Goal: Information Seeking & Learning: Learn about a topic

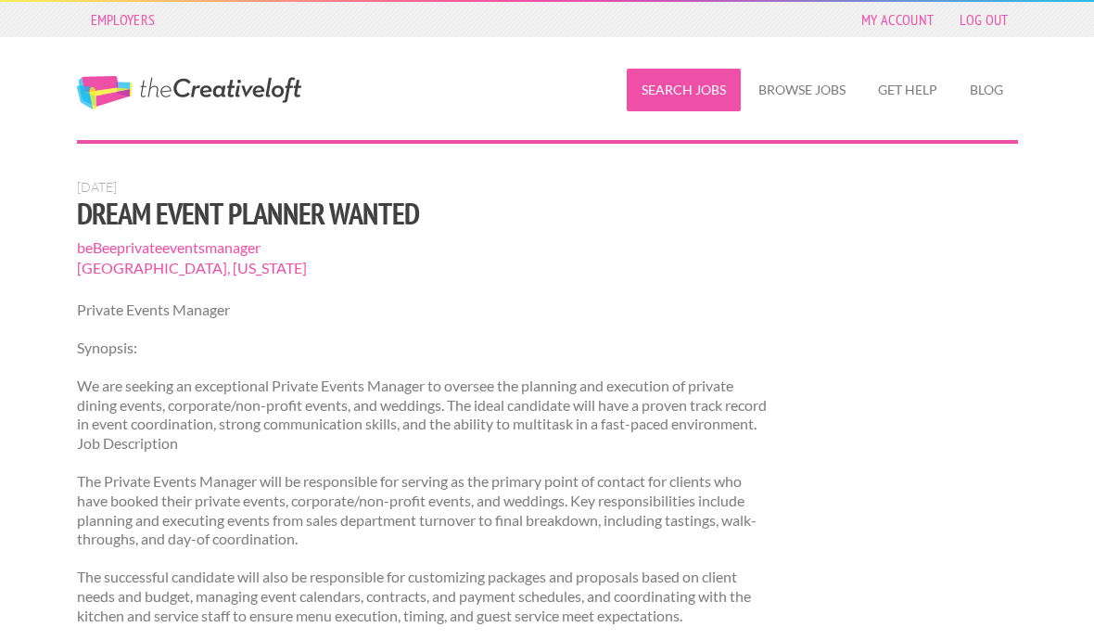
click at [694, 98] on link "Search Jobs" at bounding box center [684, 90] width 114 height 43
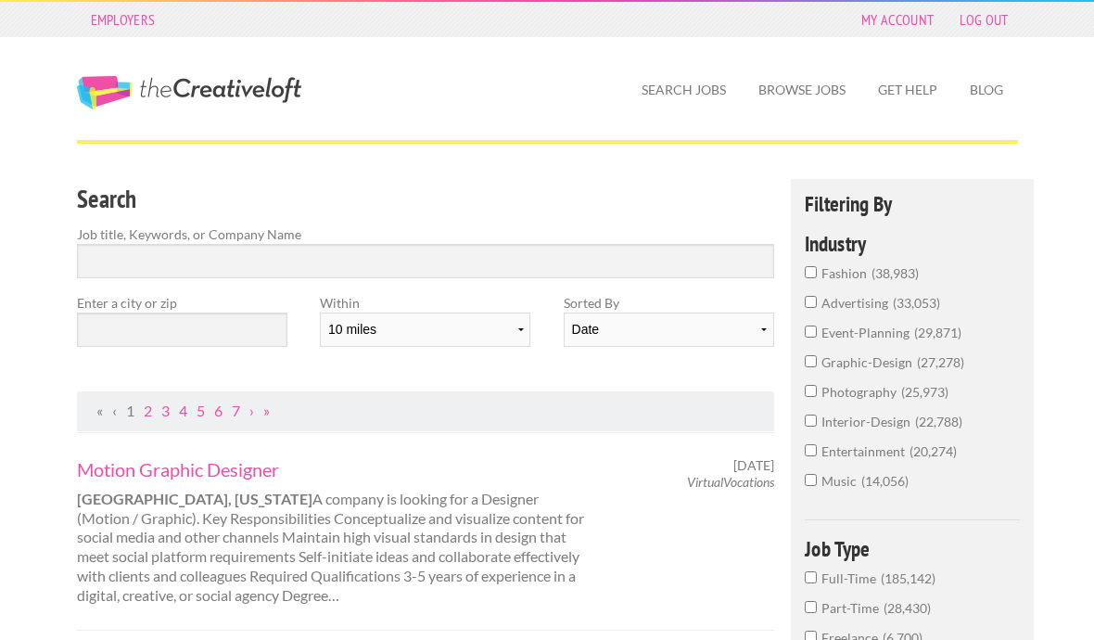
click at [887, 336] on span "event-planning" at bounding box center [868, 333] width 93 height 16
click at [817, 336] on input "event-planning 29,871" at bounding box center [811, 332] width 12 height 12
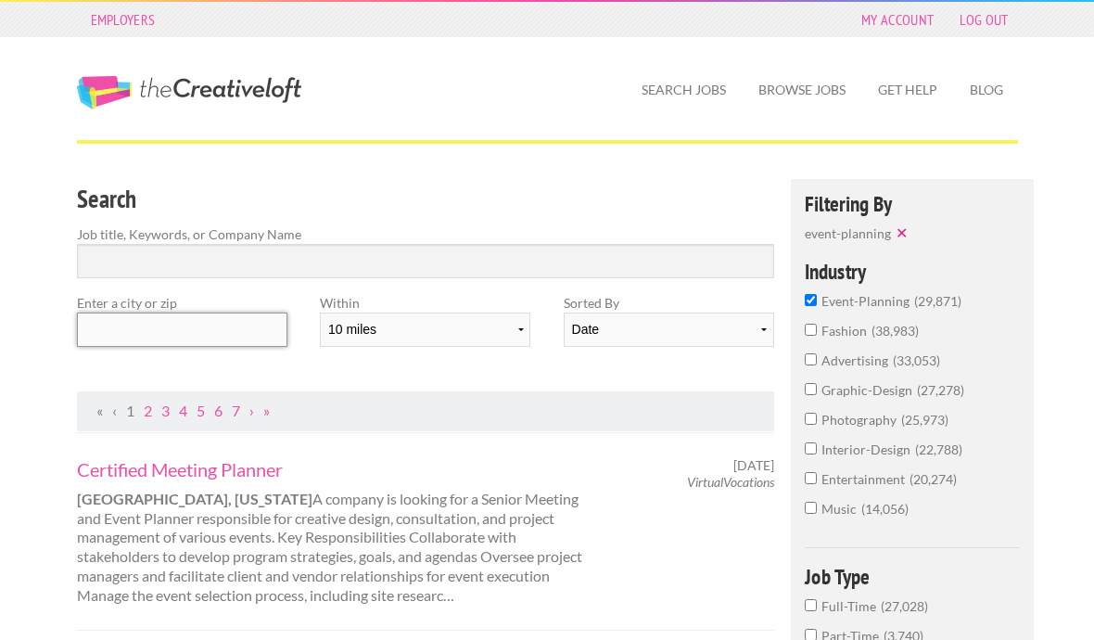
click at [238, 340] on input "text" at bounding box center [182, 330] width 211 height 34
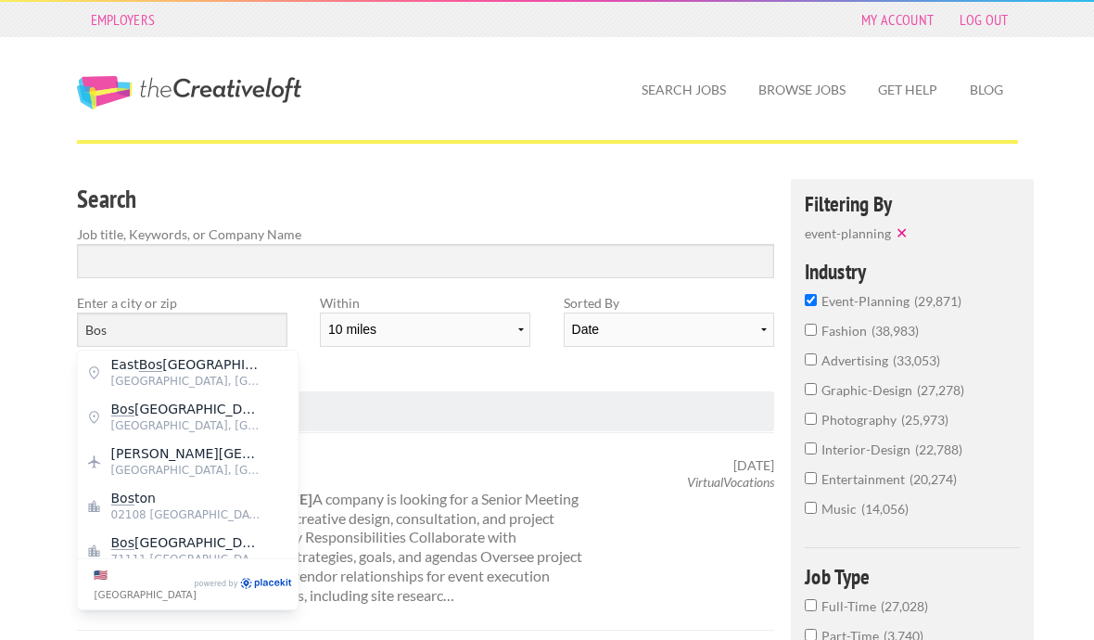
drag, startPoint x: 238, startPoint y: 340, endPoint x: 158, endPoint y: 500, distance: 178.8
click at [0, 0] on html "Employers My Account Log Out The Creative Loft Search Jobs Browse Jobs Get Help…" at bounding box center [547, 320] width 1094 height 640
click at [158, 500] on strong "Huntington, West Virginia" at bounding box center [195, 499] width 236 height 18
click at [186, 328] on input "Bos" at bounding box center [182, 330] width 211 height 34
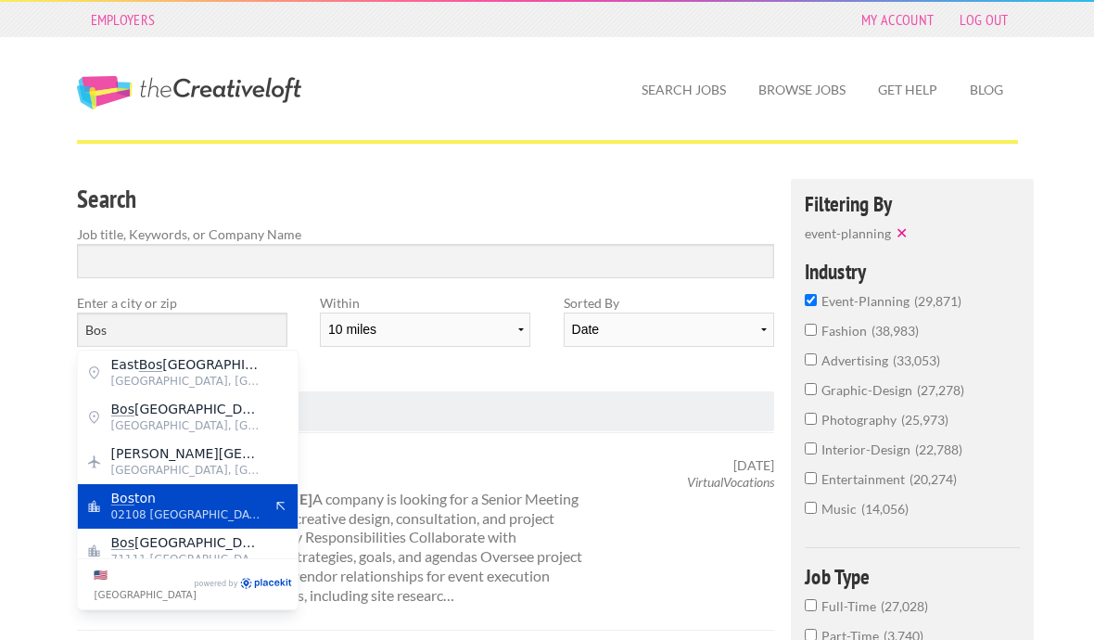
click at [124, 499] on mark "Bos" at bounding box center [122, 498] width 23 height 15
type input "Boston"
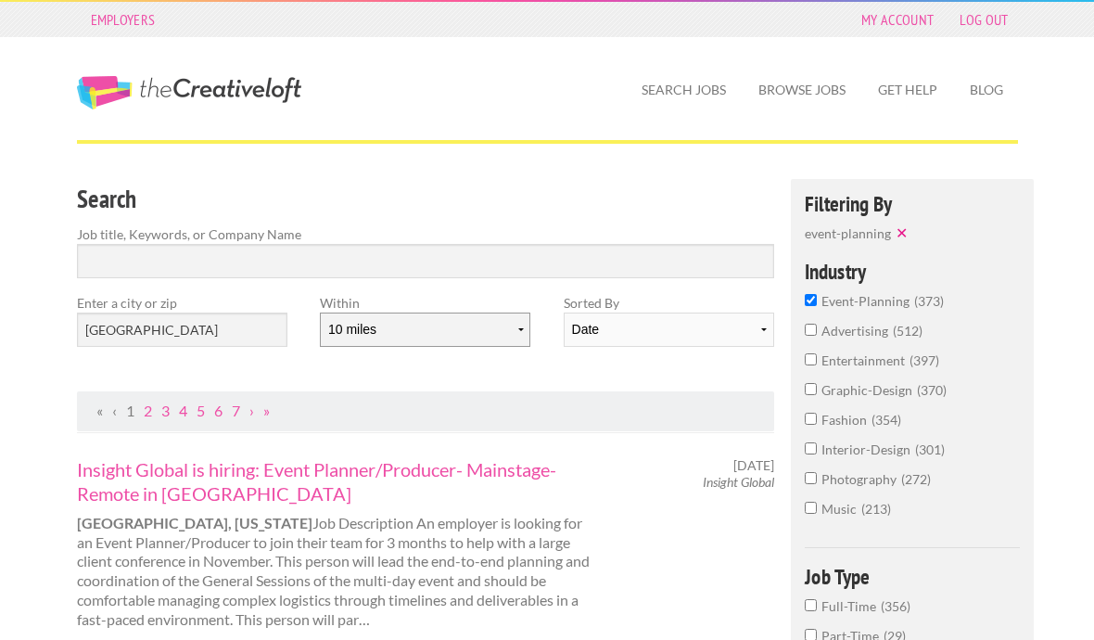
select select "20"
click at [576, 416] on ul "« ‹ 1 2 3 4 5 6 7 › »" at bounding box center [426, 411] width 678 height 19
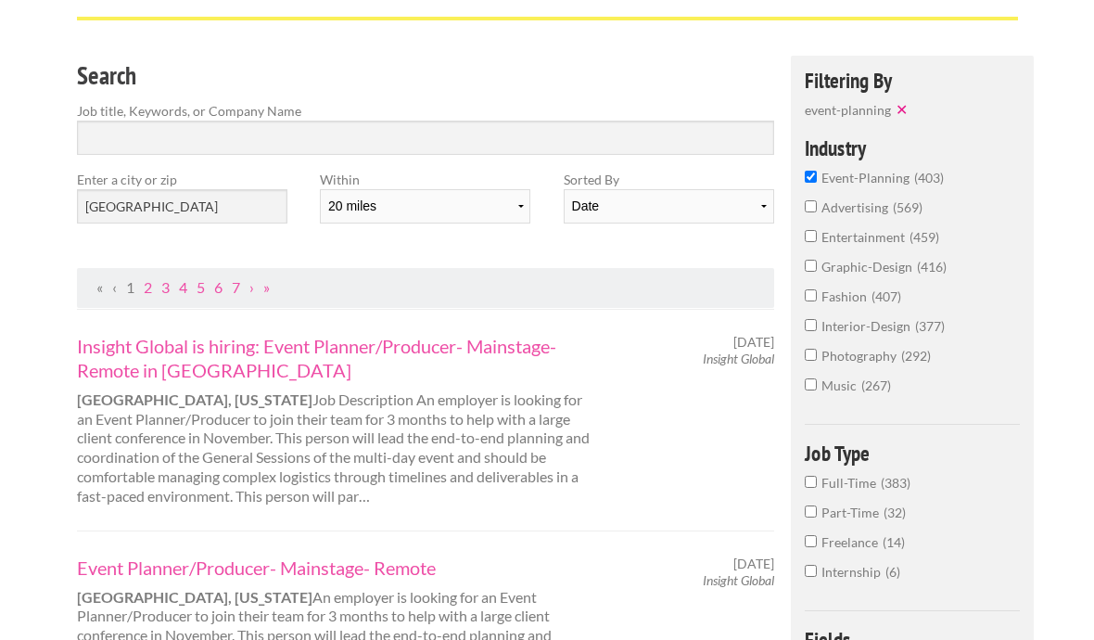
scroll to position [132, 0]
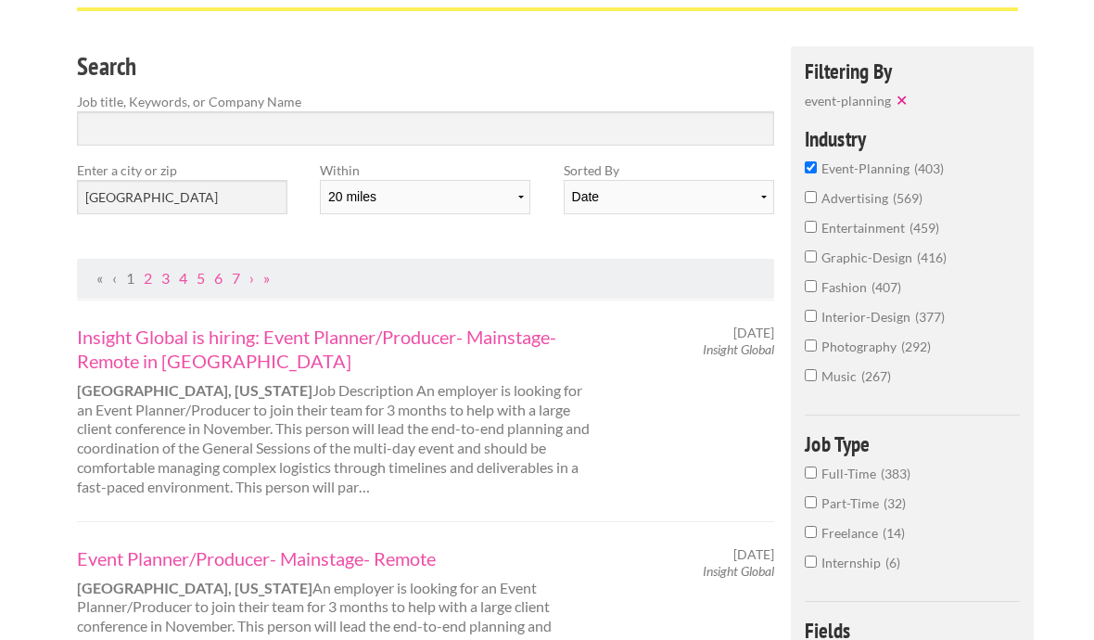
click at [466, 589] on div "Event Planner/Producer- Mainstage- Remote Boston, Massachusetts An employer is …" at bounding box center [334, 621] width 548 height 148
click at [427, 560] on link "Event Planner/Producer- Mainstage- Remote" at bounding box center [335, 559] width 516 height 24
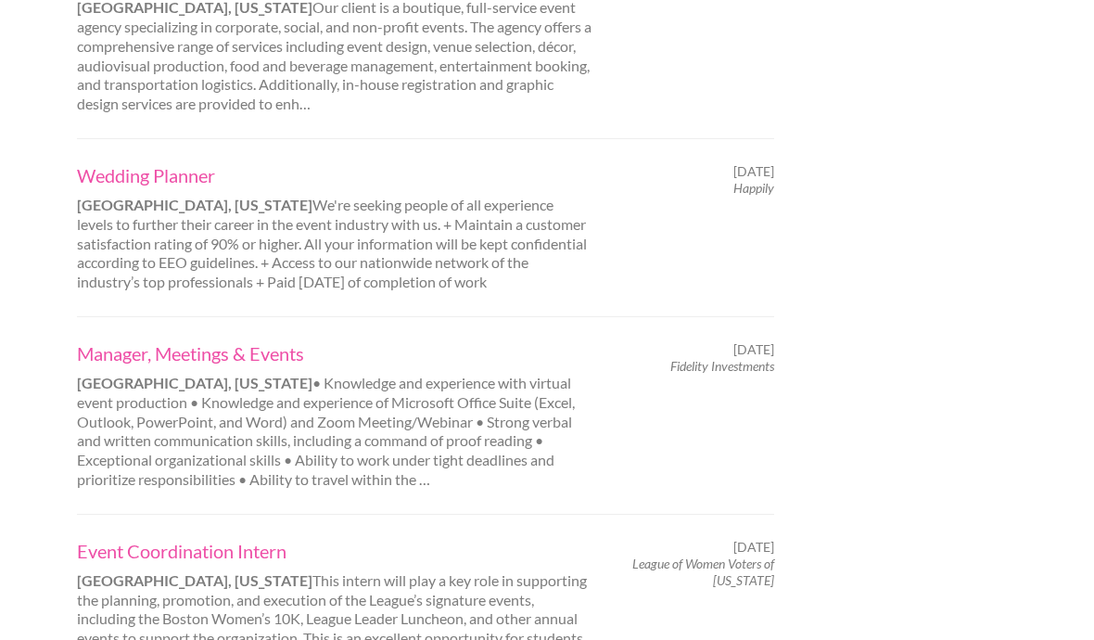
scroll to position [1927, 0]
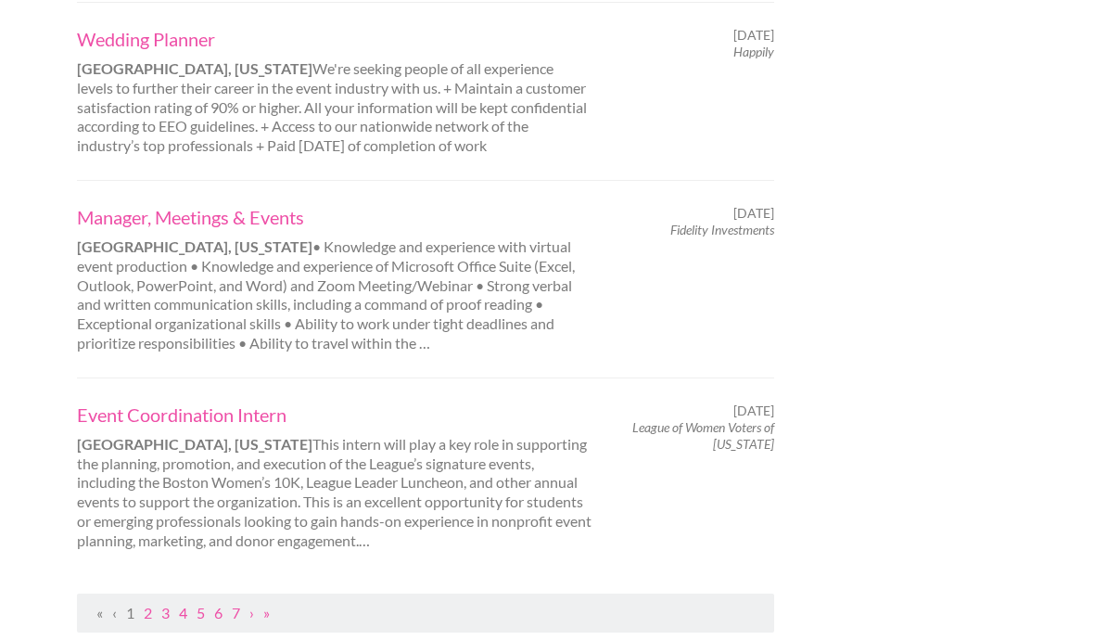
click at [134, 604] on link "1" at bounding box center [130, 613] width 8 height 18
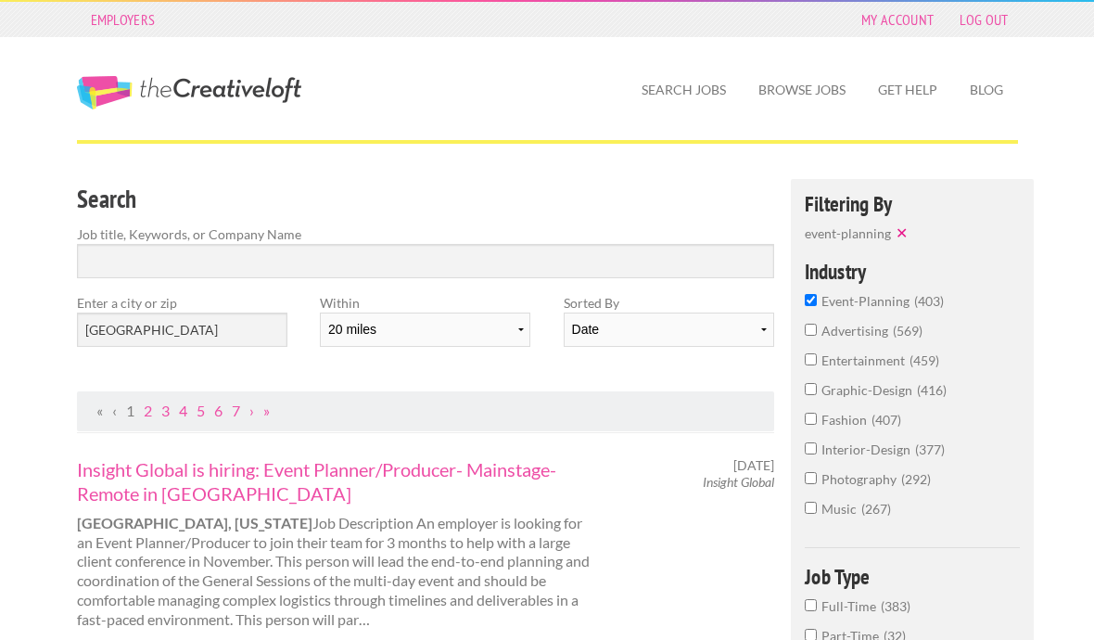
click at [75, 594] on div "Insight Global is hiring: Event Planner/Producer- Mainstage- Remote in Boston B…" at bounding box center [334, 543] width 548 height 173
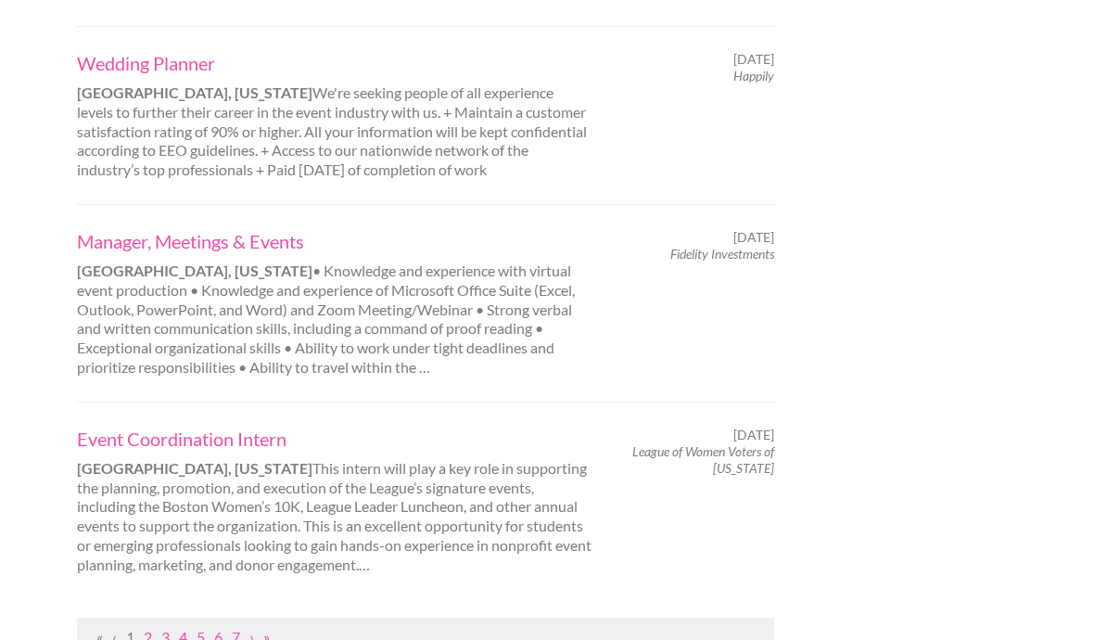
scroll to position [1904, 0]
click at [145, 627] on link "2" at bounding box center [148, 636] width 8 height 18
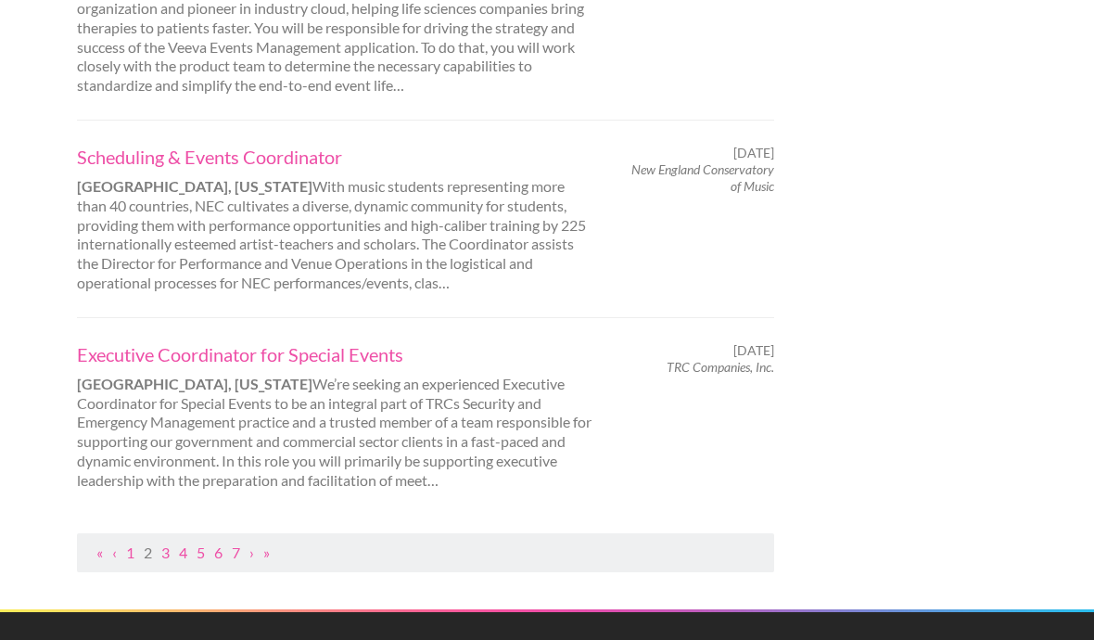
scroll to position [1891, 0]
click at [151, 543] on link "2" at bounding box center [148, 552] width 8 height 18
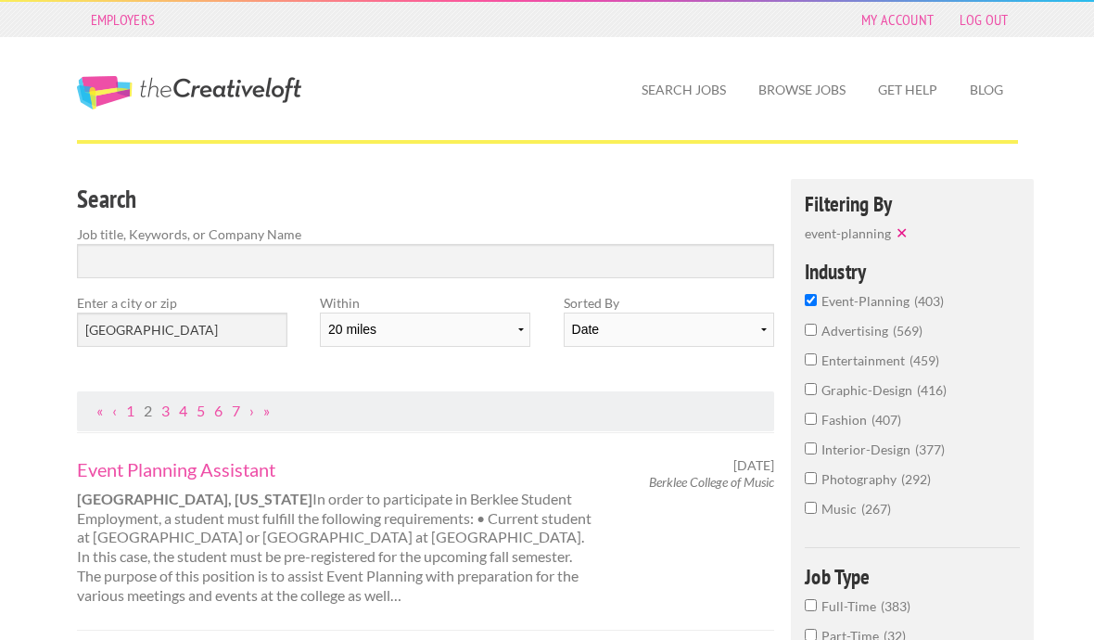
click at [812, 300] on input "event-planning 403" at bounding box center [811, 300] width 12 height 12
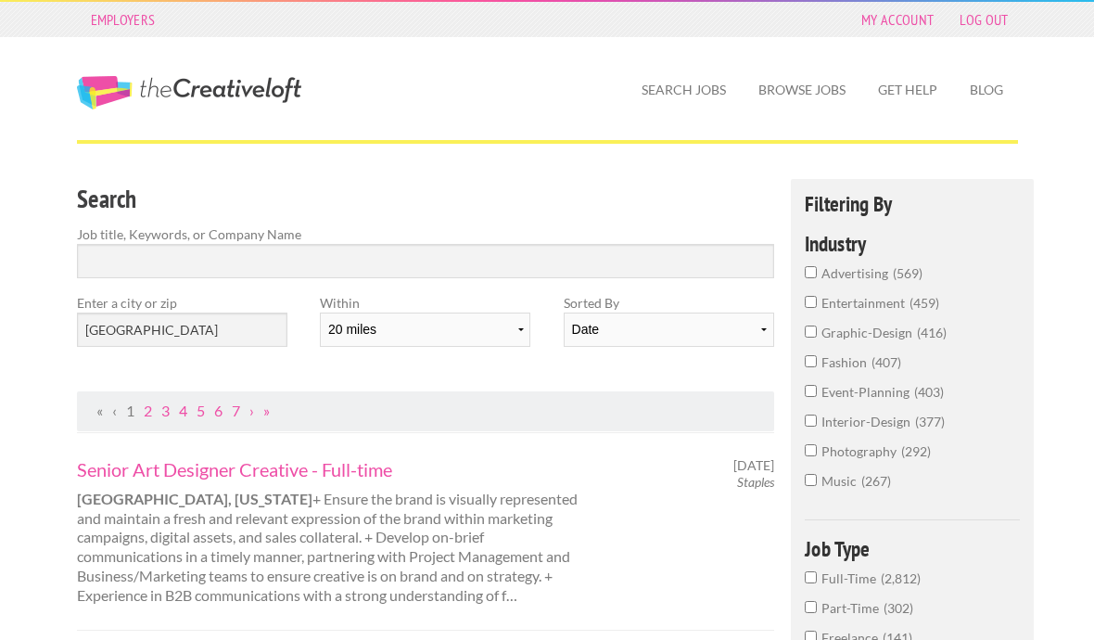
click at [815, 427] on input "interior-design 377" at bounding box center [811, 421] width 12 height 12
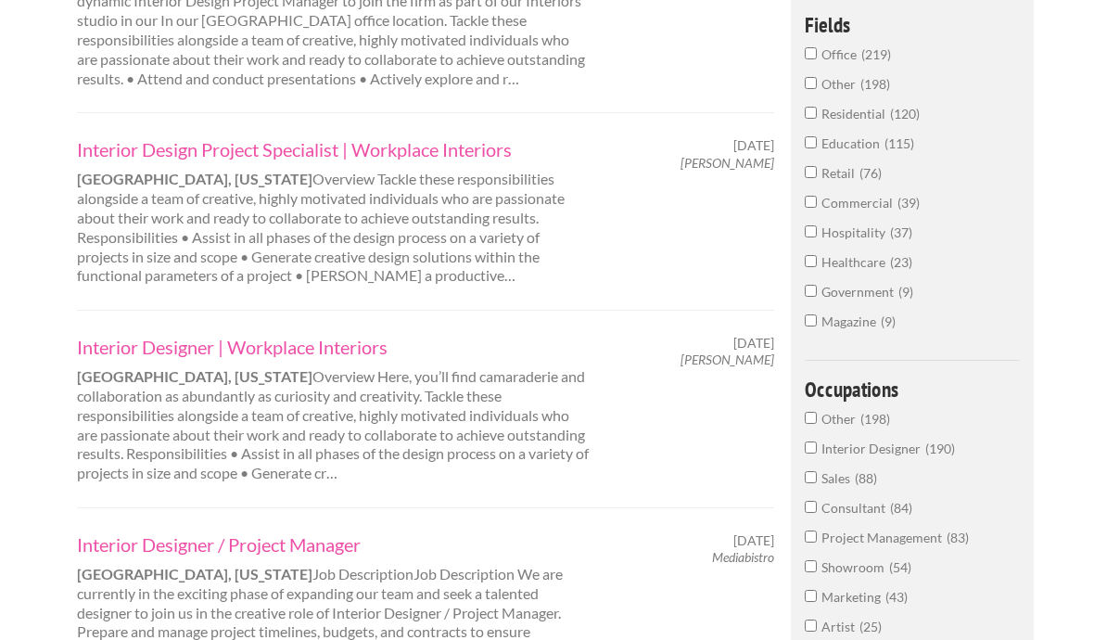
scroll to position [780, 0]
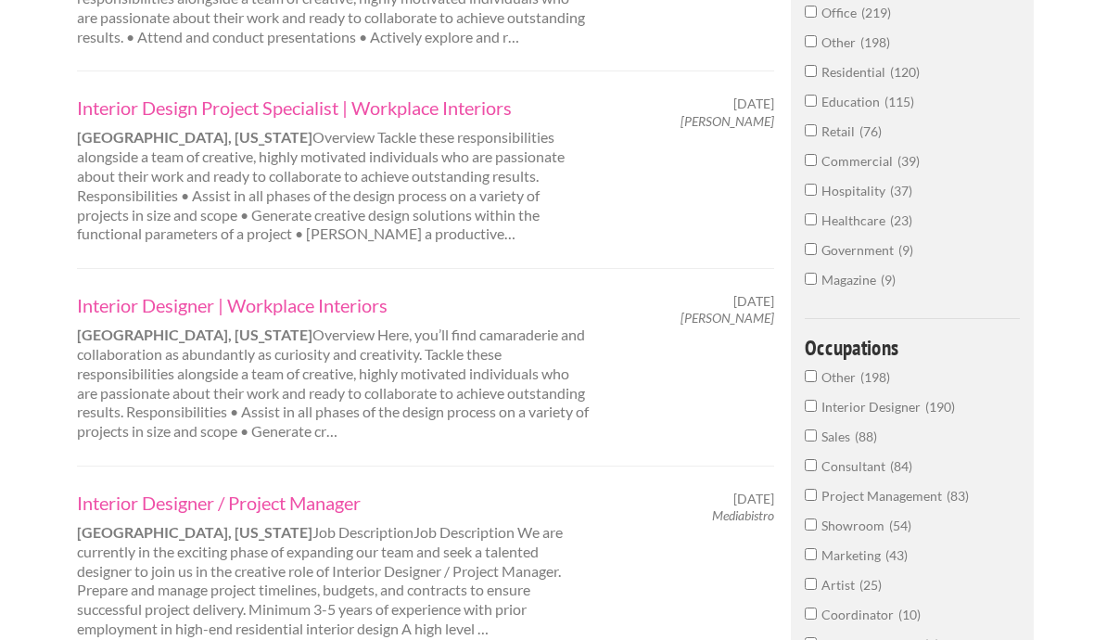
click at [473, 526] on div "Interior Designer / Project Manager Boston, Massachusetts Job DescriptionJob De…" at bounding box center [334, 565] width 548 height 148
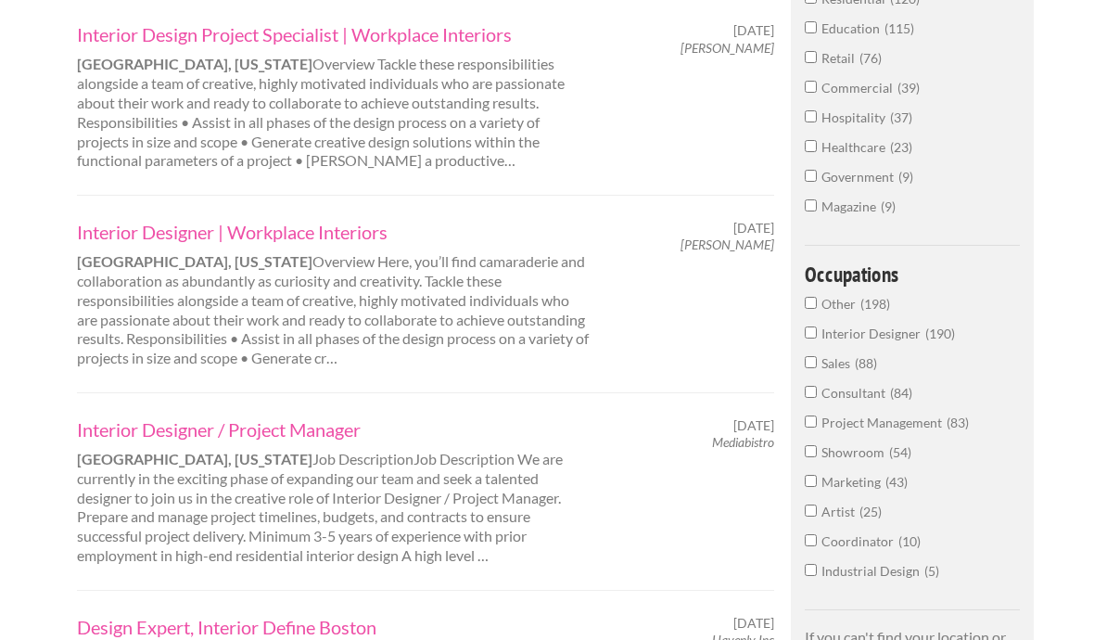
scroll to position [886, 0]
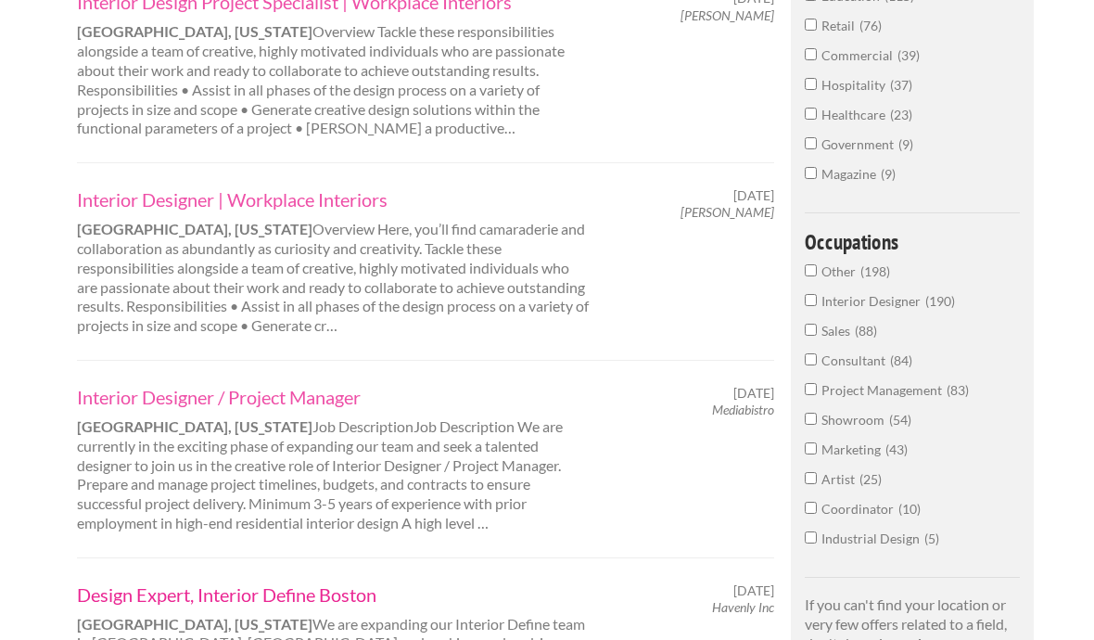
click at [314, 582] on link "Design Expert, Interior Define Boston" at bounding box center [335, 594] width 516 height 24
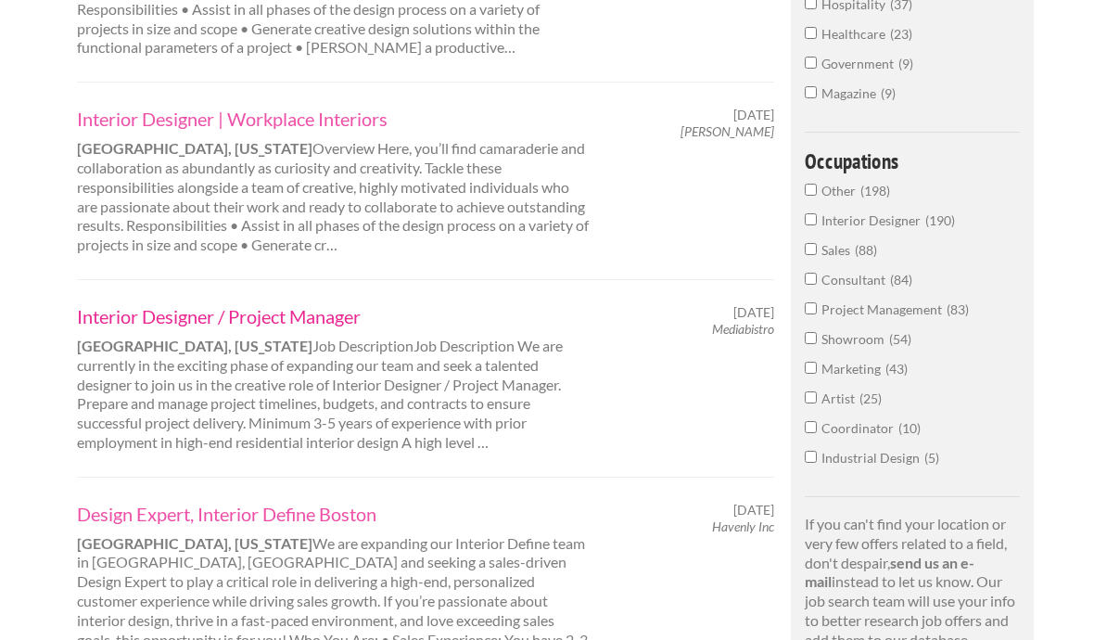
click at [91, 304] on link "Interior Designer / Project Manager" at bounding box center [335, 316] width 516 height 24
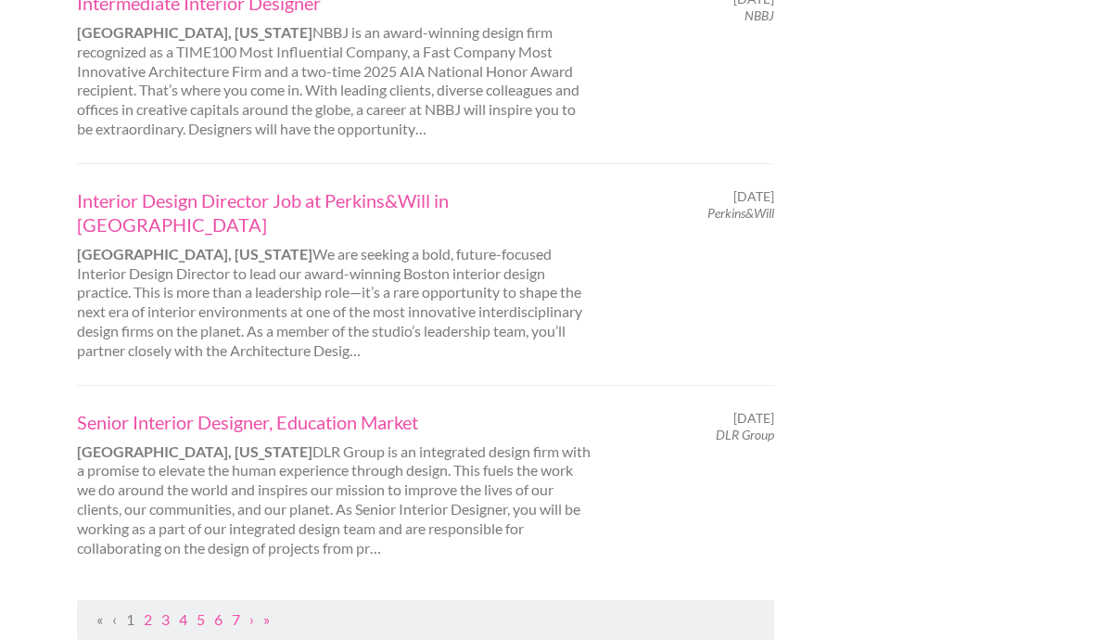
scroll to position [1906, 0]
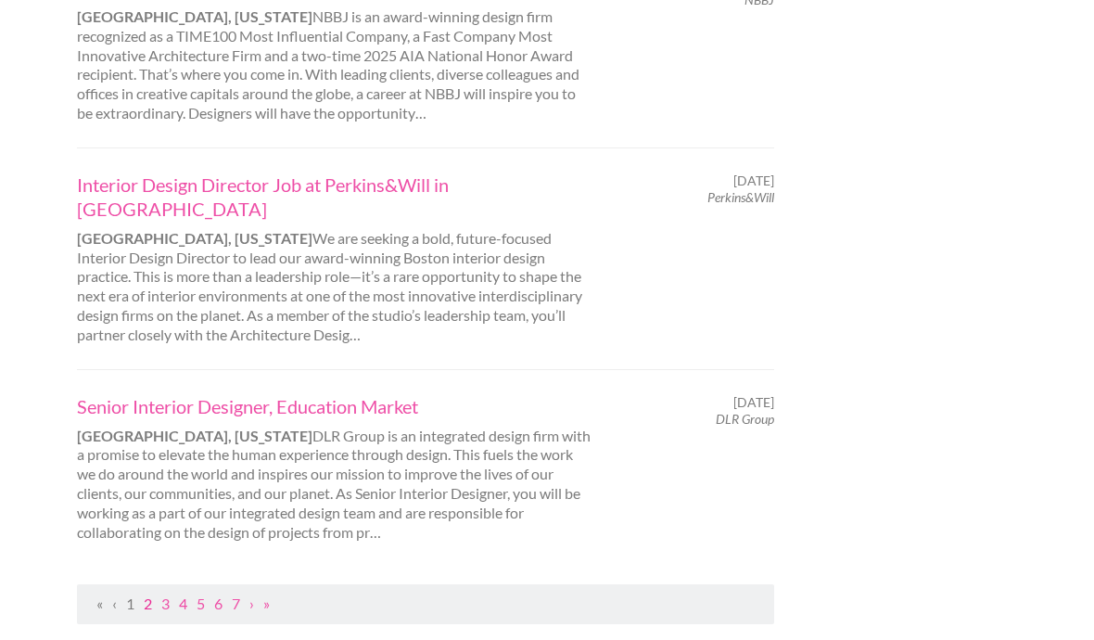
click at [146, 595] on link "2" at bounding box center [148, 604] width 8 height 18
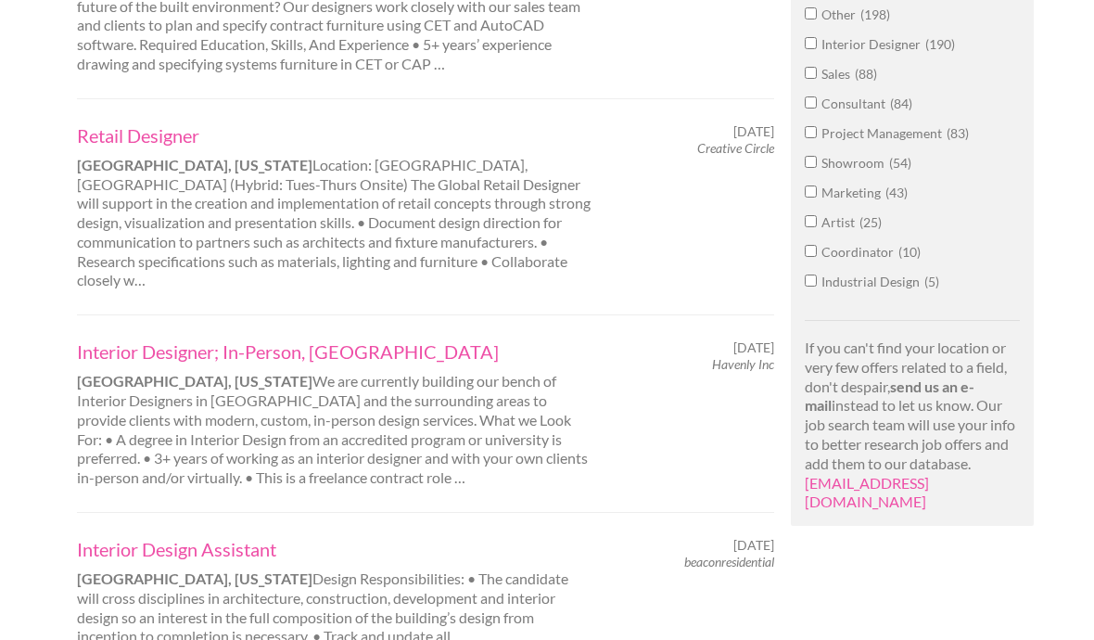
scroll to position [1144, 0]
click at [246, 536] on link "Interior Design Assistant" at bounding box center [335, 548] width 516 height 24
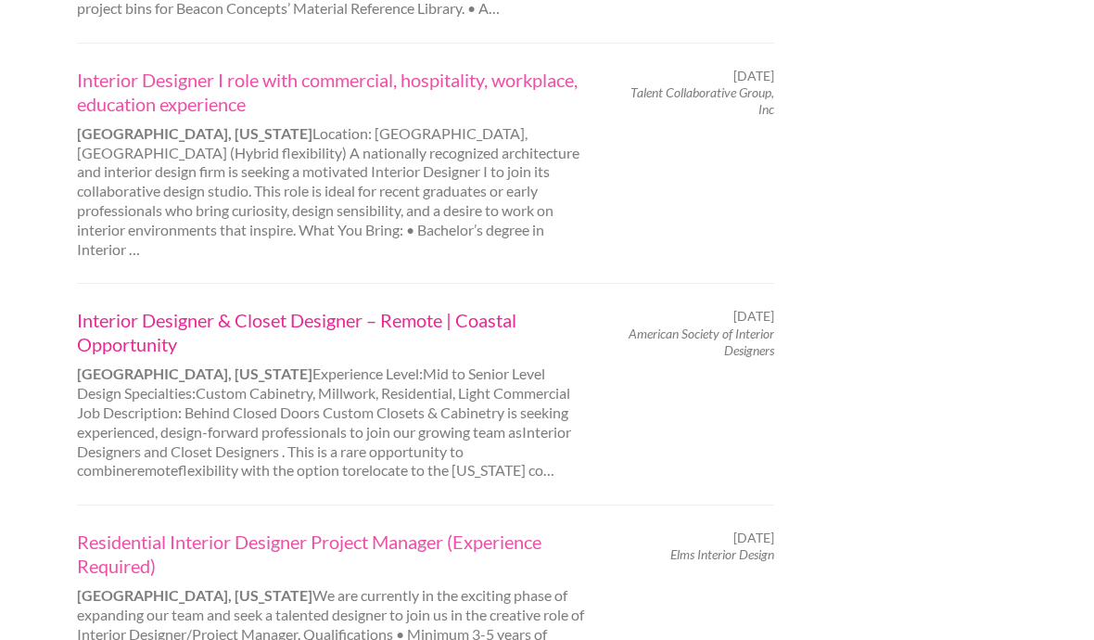
scroll to position [1810, 0]
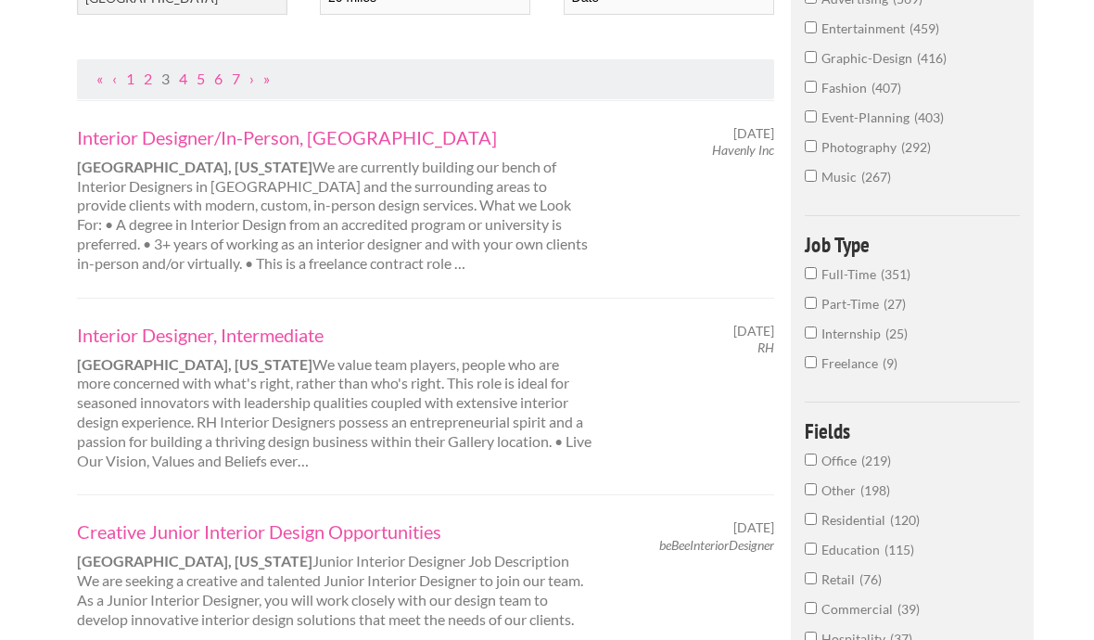
scroll to position [375, 0]
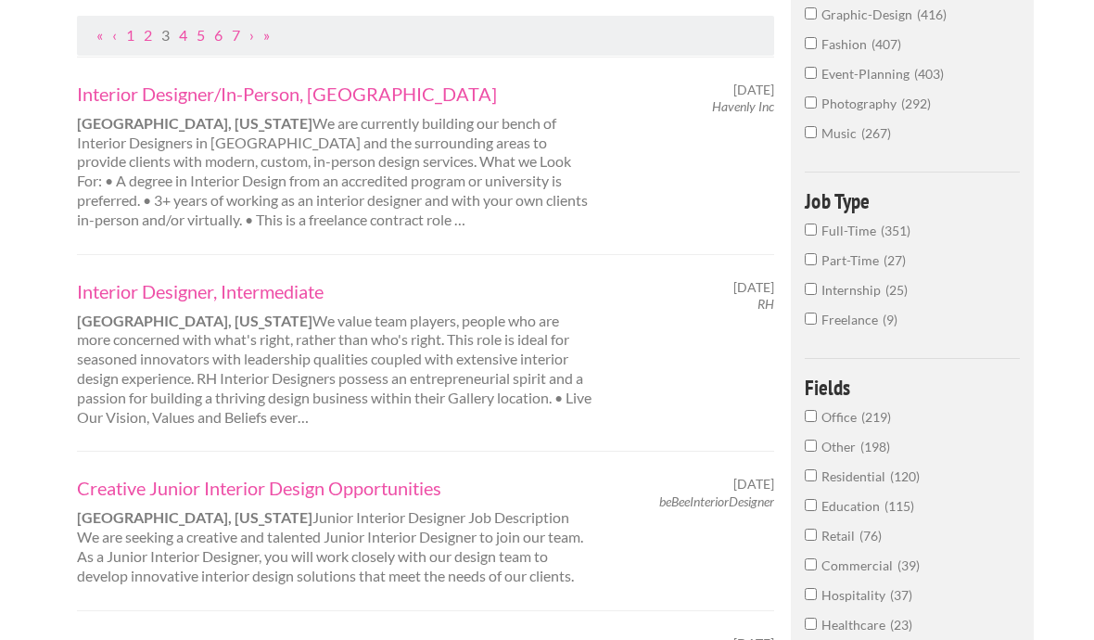
click at [217, 636] on link "Office Manager for Interior Design Studio" at bounding box center [335, 648] width 516 height 24
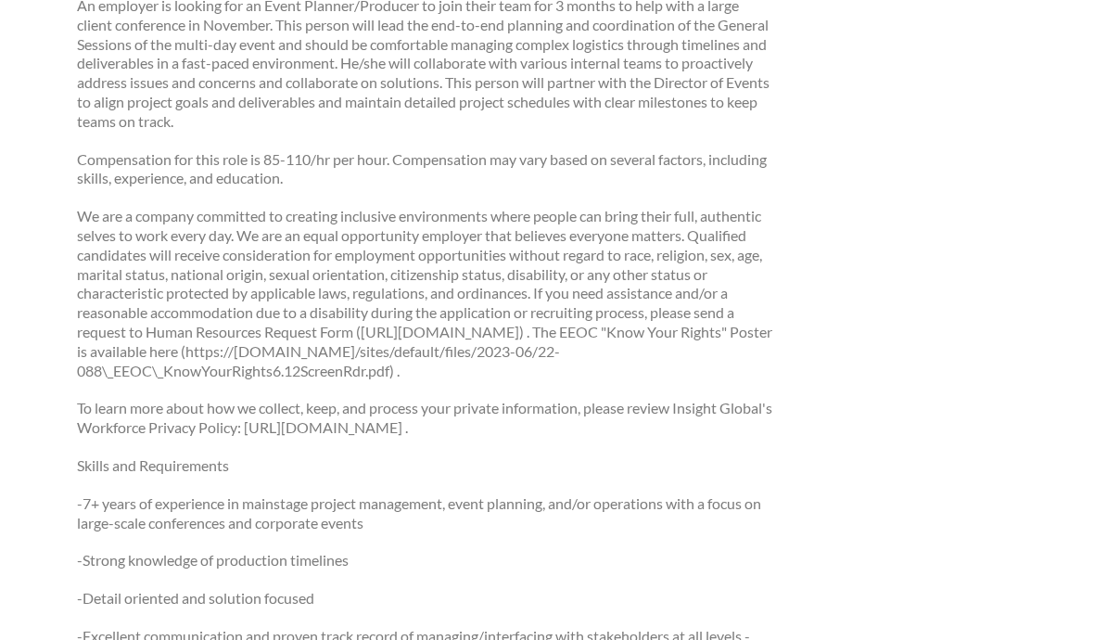
scroll to position [351, 0]
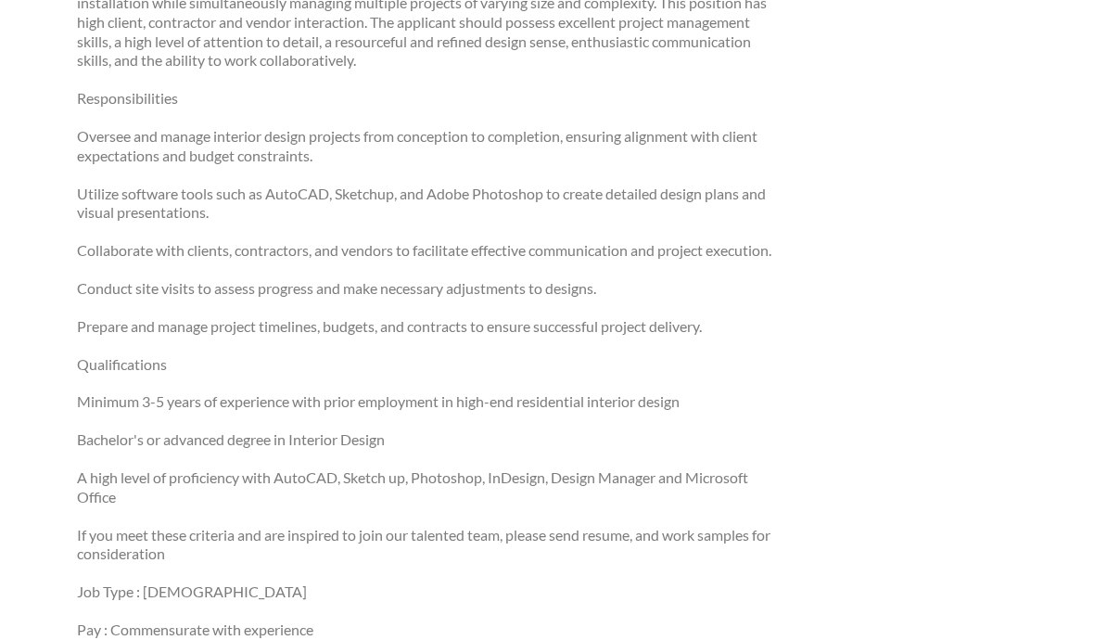
scroll to position [484, 0]
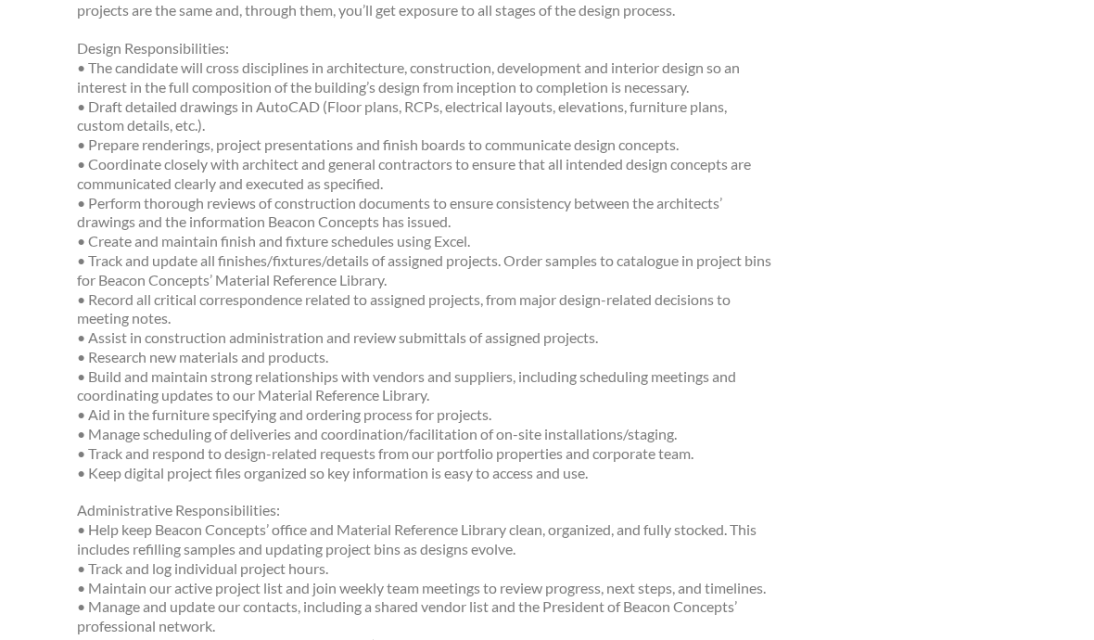
scroll to position [699, 0]
drag, startPoint x: 266, startPoint y: 506, endPoint x: 159, endPoint y: 498, distance: 107.9
click at [159, 501] on p "Administrative Responsibilities: • Help keep Beacon Concepts’ office and Materi…" at bounding box center [426, 587] width 698 height 173
copy p "Beacon Concepts"
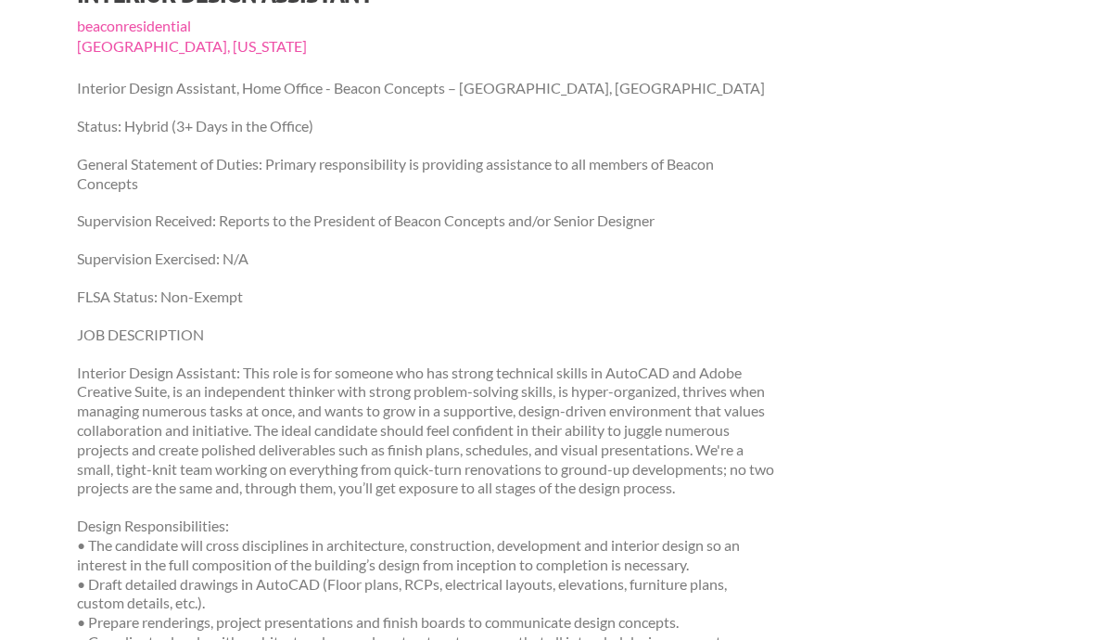
scroll to position [0, 0]
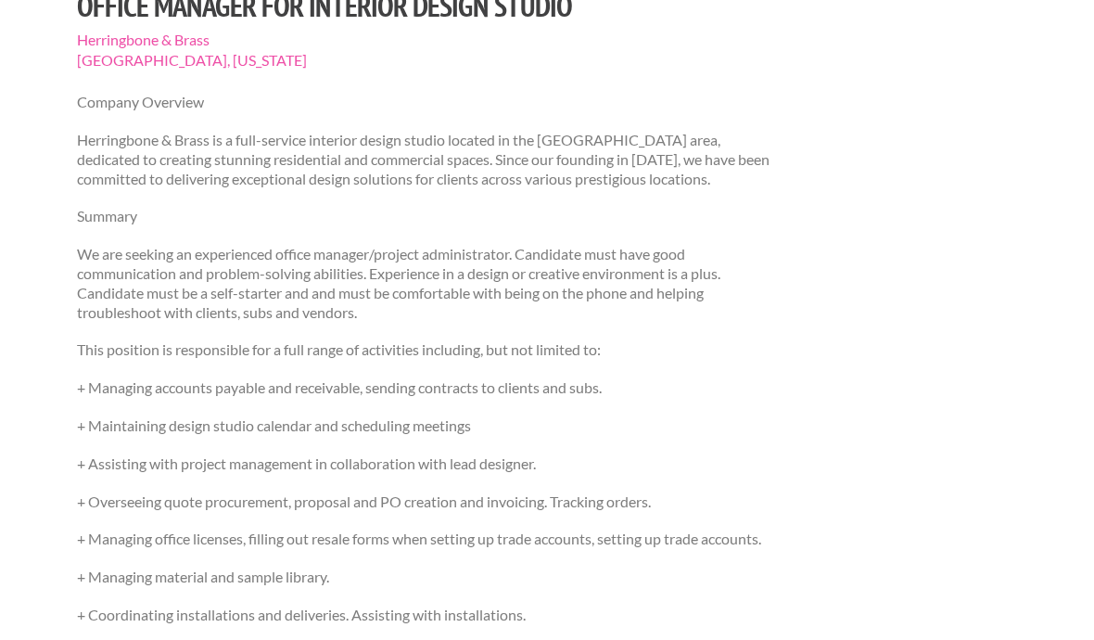
scroll to position [144, 0]
